Goal: Task Accomplishment & Management: Use online tool/utility

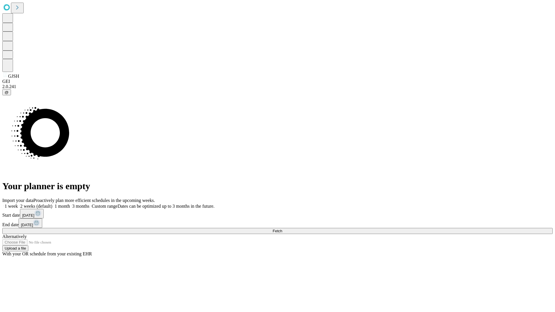
click at [282, 229] on span "Fetch" at bounding box center [278, 231] width 10 height 4
